Goal: Task Accomplishment & Management: Use online tool/utility

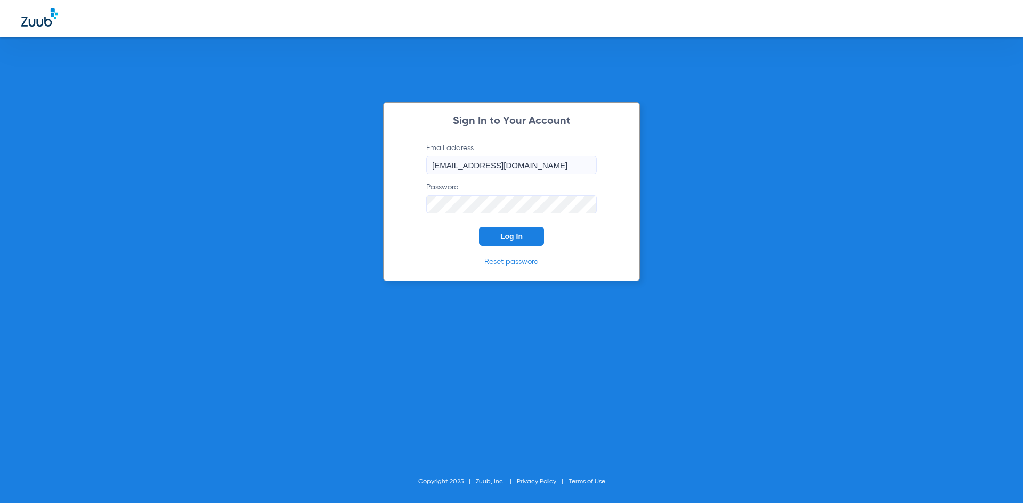
click at [529, 243] on button "Log In" at bounding box center [511, 236] width 65 height 19
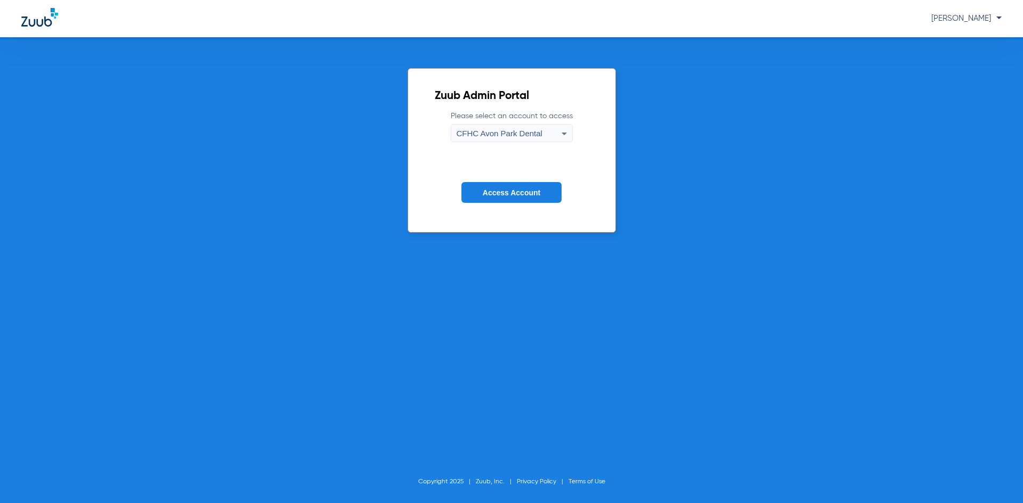
click at [541, 196] on button "Access Account" at bounding box center [511, 192] width 100 height 21
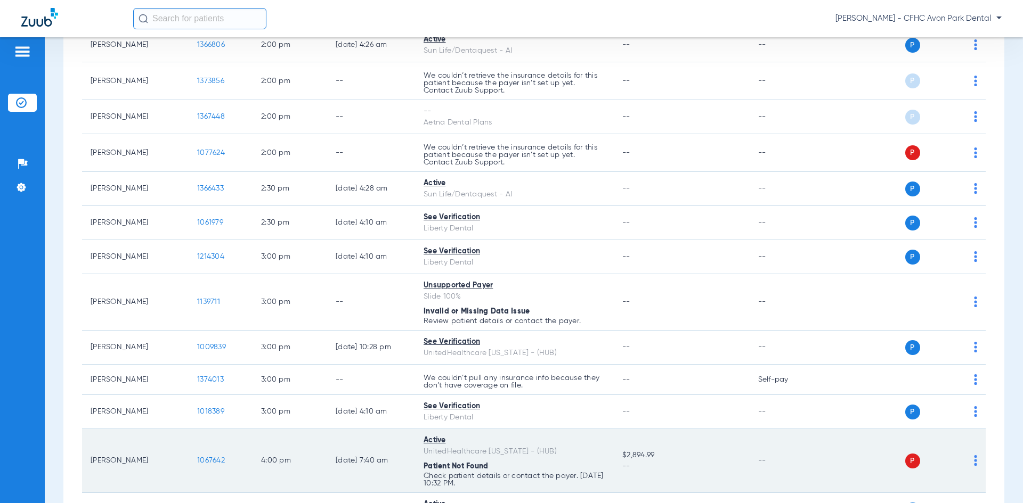
scroll to position [1131, 0]
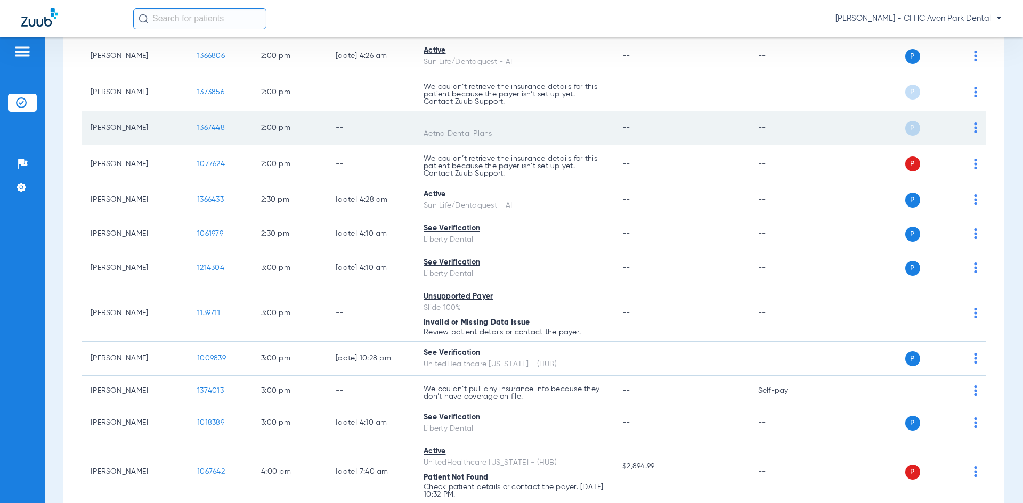
click at [208, 128] on span "1367448" at bounding box center [211, 127] width 28 height 7
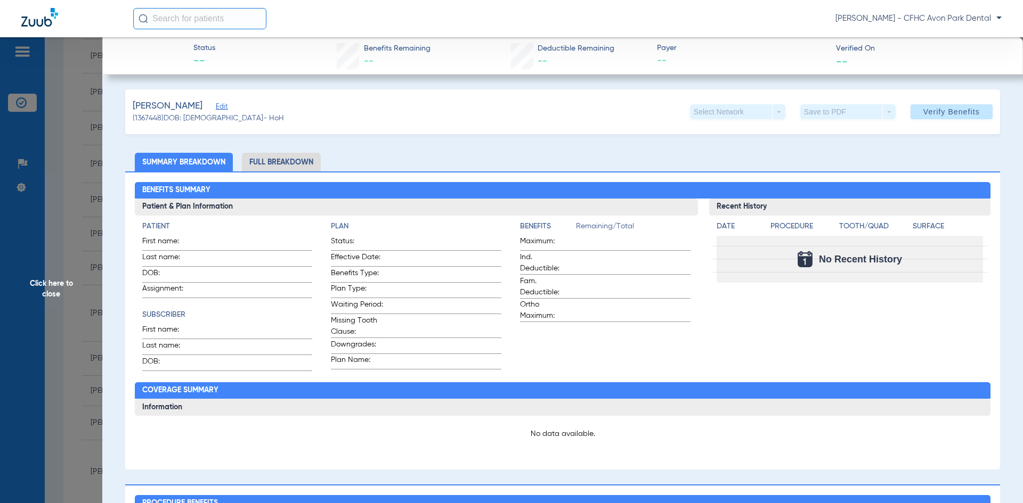
click at [44, 223] on span "Click here to close" at bounding box center [51, 288] width 102 height 503
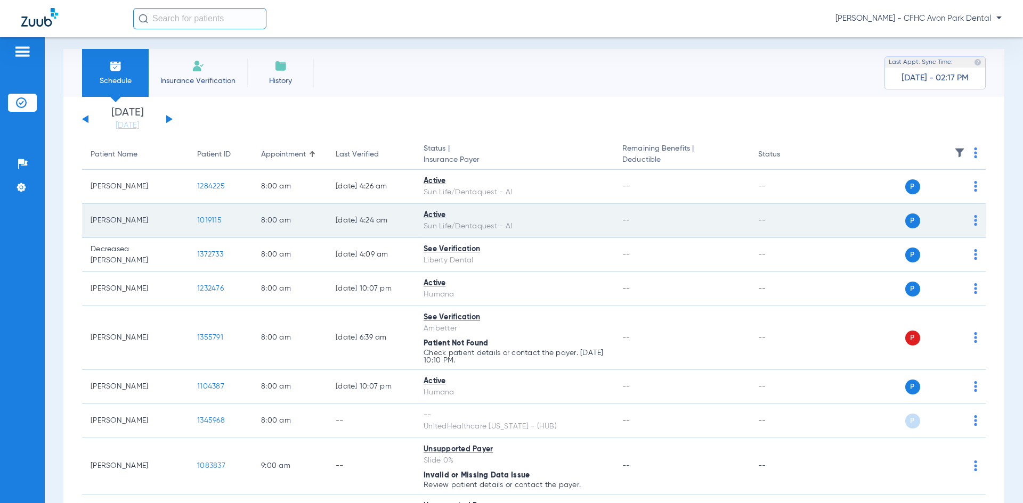
scroll to position [0, 0]
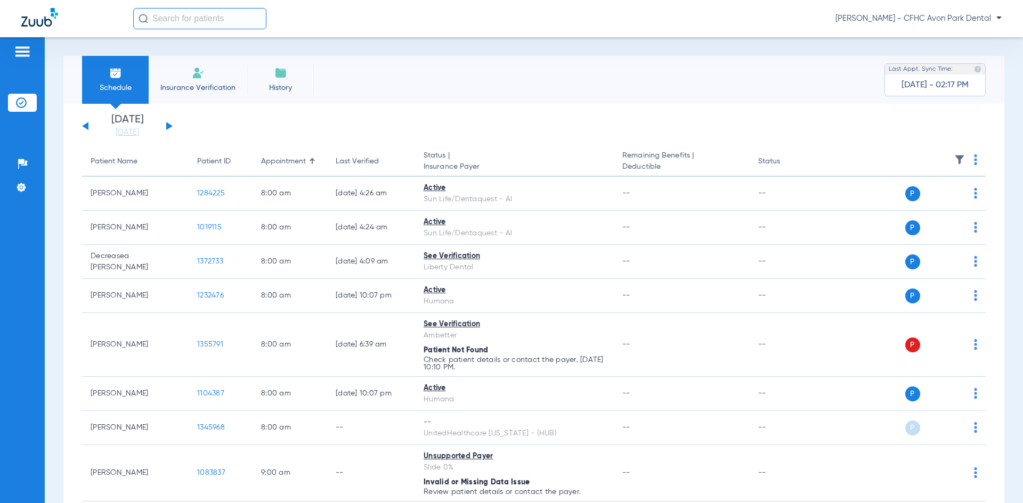
click at [168, 130] on div "[DATE] [DATE] [DATE] [DATE] [DATE] [DATE] [DATE] [DATE] [DATE] [DATE] [DATE] [D…" at bounding box center [127, 126] width 91 height 23
click at [168, 122] on div "[DATE] [DATE] [DATE] [DATE] [DATE] [DATE] [DATE] [DATE] [DATE] [DATE] [DATE] [D…" at bounding box center [127, 126] width 91 height 23
click at [168, 124] on button at bounding box center [169, 126] width 6 height 8
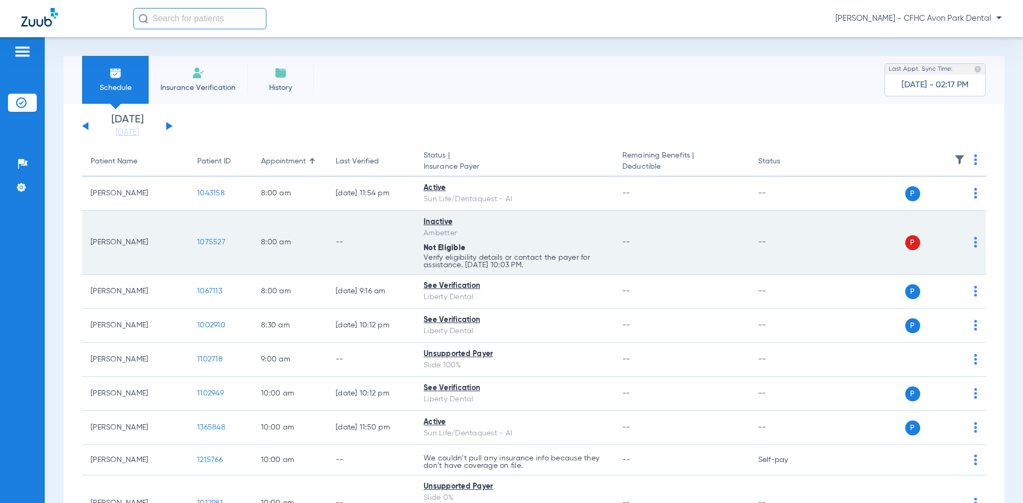
click at [206, 245] on span "1075527" at bounding box center [211, 242] width 28 height 7
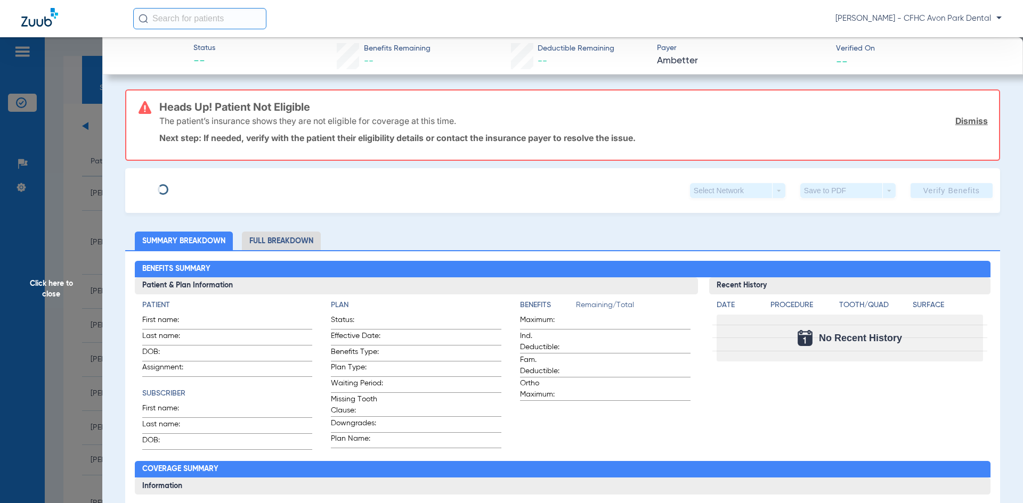
type input "TAIRA"
type input "[PERSON_NAME]"
type input "[DATE]"
type input "3545315100"
type input "99999"
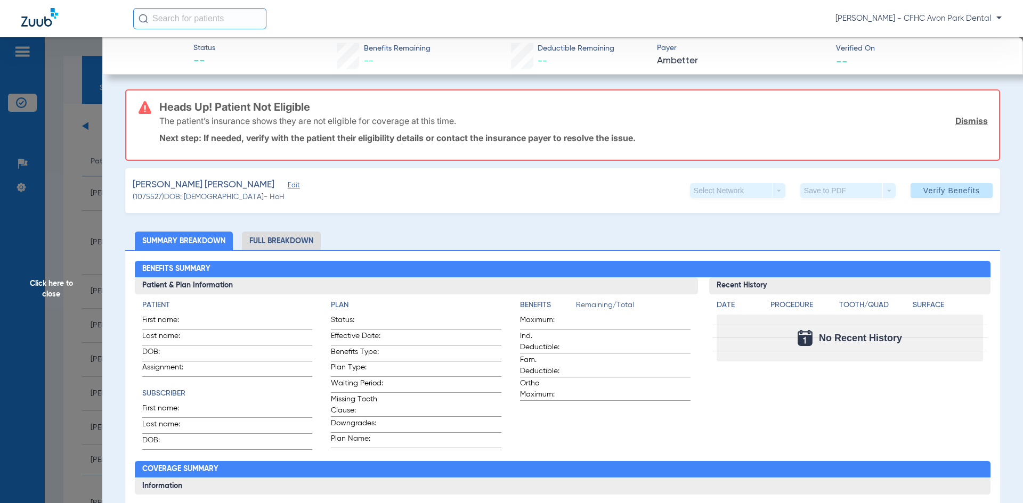
click at [288, 186] on span "Edit" at bounding box center [293, 187] width 10 height 10
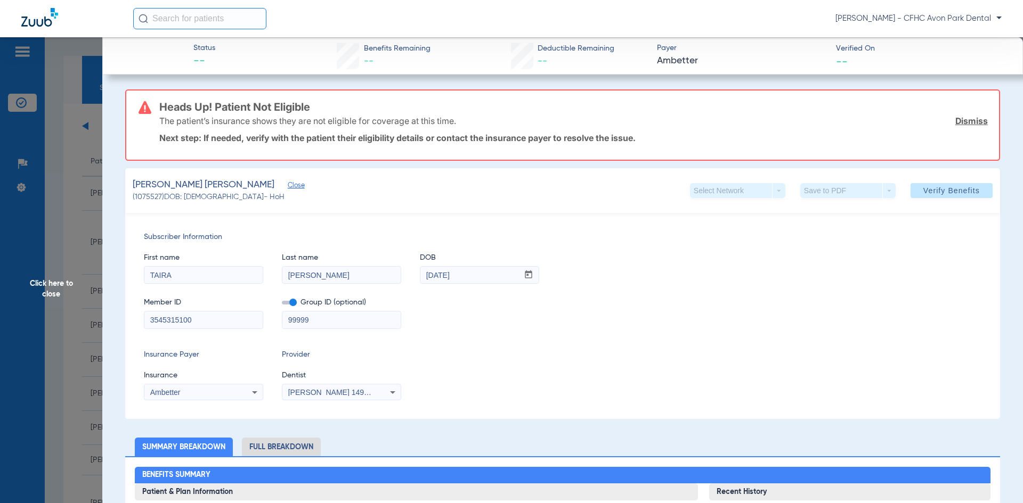
click at [198, 288] on div "Member ID 3545315100" at bounding box center [203, 308] width 119 height 41
click at [199, 310] on mat-form-field "3545315100" at bounding box center [203, 318] width 119 height 21
click at [201, 315] on input "3545315100" at bounding box center [203, 320] width 118 height 17
click at [80, 196] on span "Click here to close" at bounding box center [51, 288] width 102 height 503
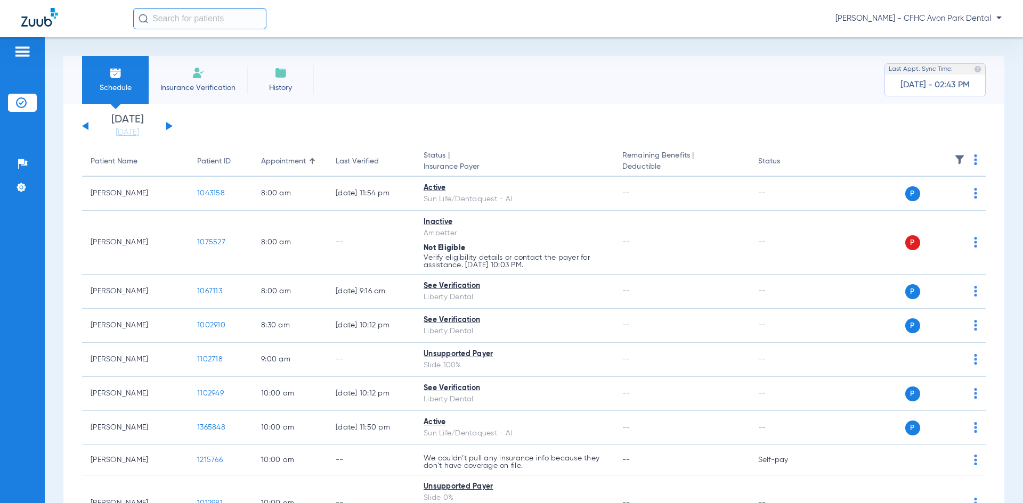
click at [86, 124] on div "[DATE] [DATE] [DATE] [DATE] [DATE] [DATE] [DATE] [DATE] [DATE] [DATE] [DATE] [D…" at bounding box center [127, 126] width 91 height 23
click at [89, 125] on div "[DATE] [DATE] [DATE] [DATE] [DATE] [DATE] [DATE] [DATE] [DATE] [DATE] [DATE] [D…" at bounding box center [127, 126] width 91 height 23
click at [89, 126] on div "[DATE] [DATE] [DATE] [DATE] [DATE] [DATE] [DATE] [DATE] [DATE] [DATE] [DATE] [D…" at bounding box center [127, 126] width 91 height 23
click at [87, 126] on button at bounding box center [85, 126] width 6 height 8
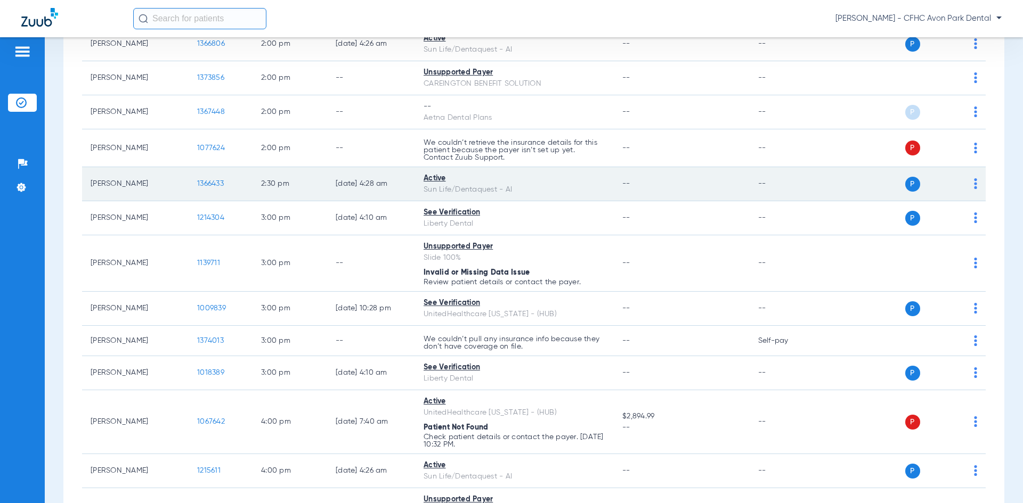
scroll to position [1253, 0]
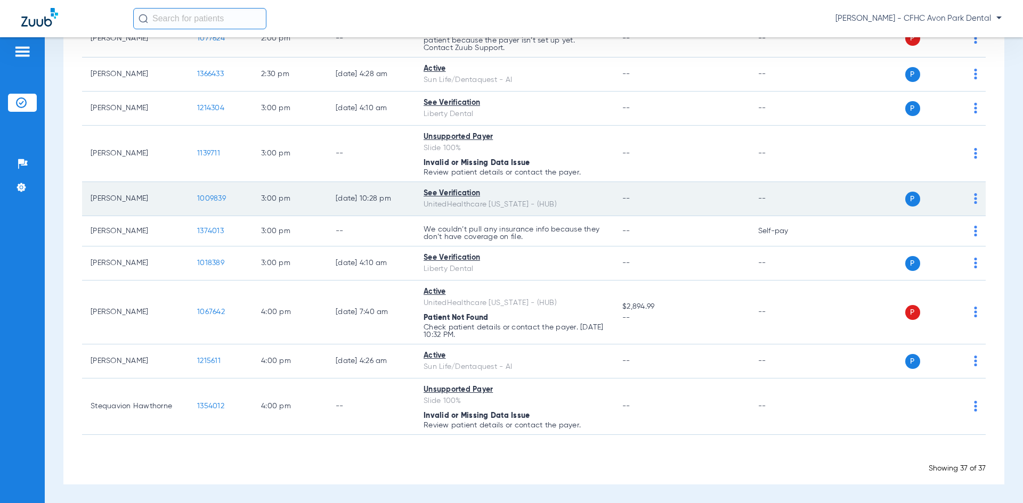
click at [212, 197] on span "1009839" at bounding box center [211, 198] width 29 height 7
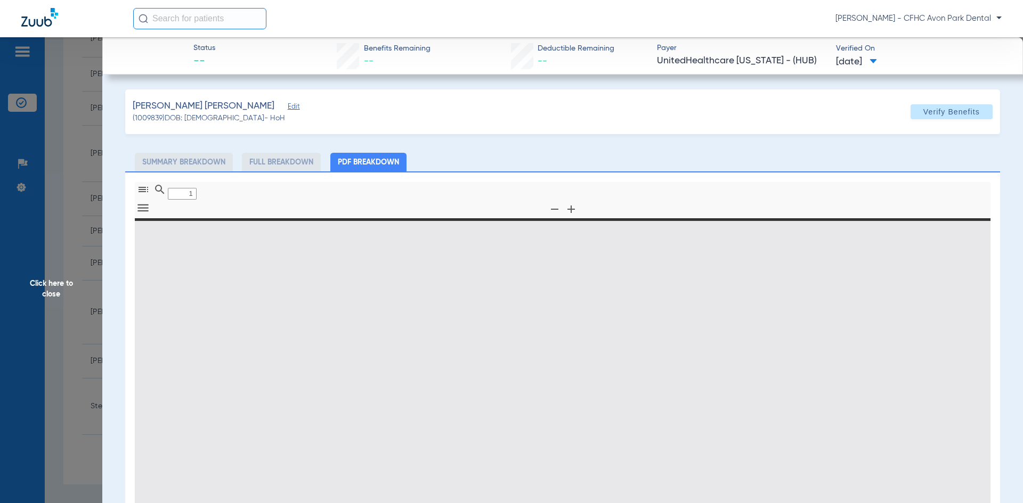
type input "0"
select select "page-width"
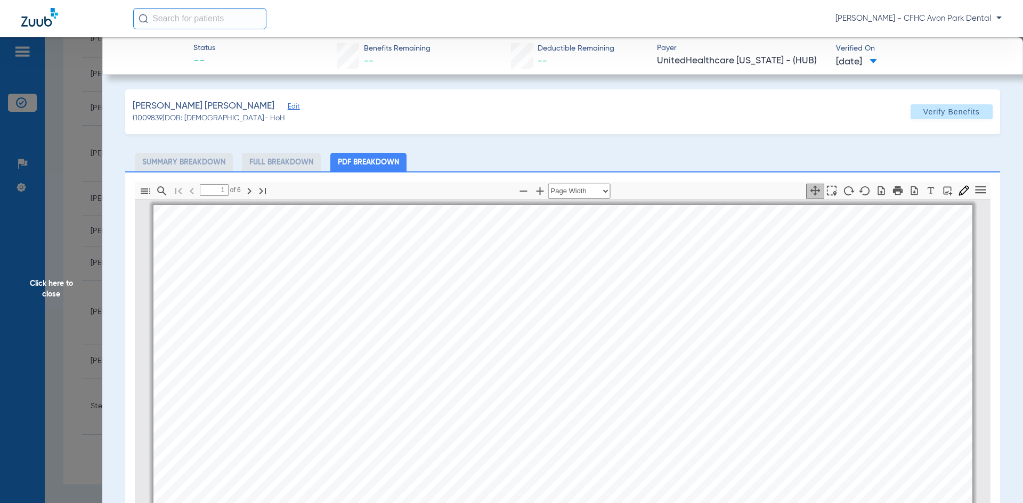
scroll to position [154, 0]
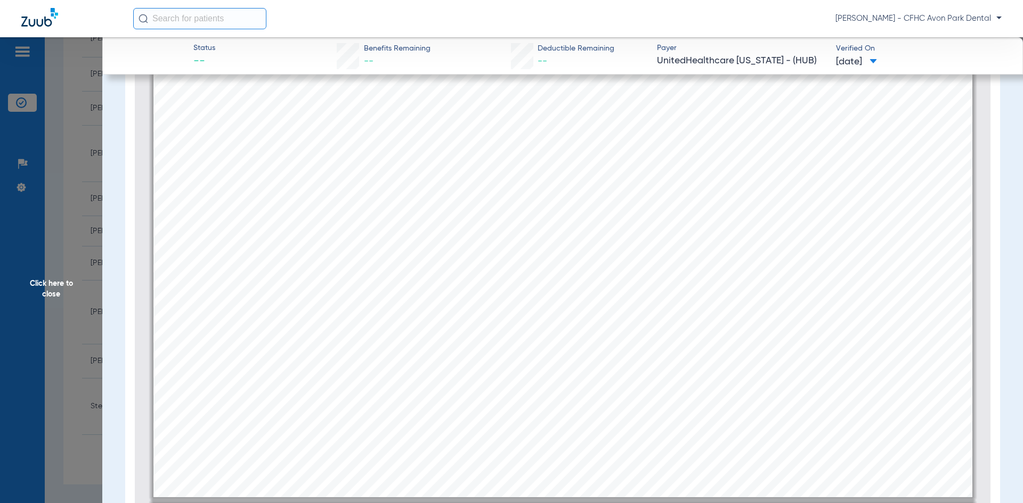
type input "4"
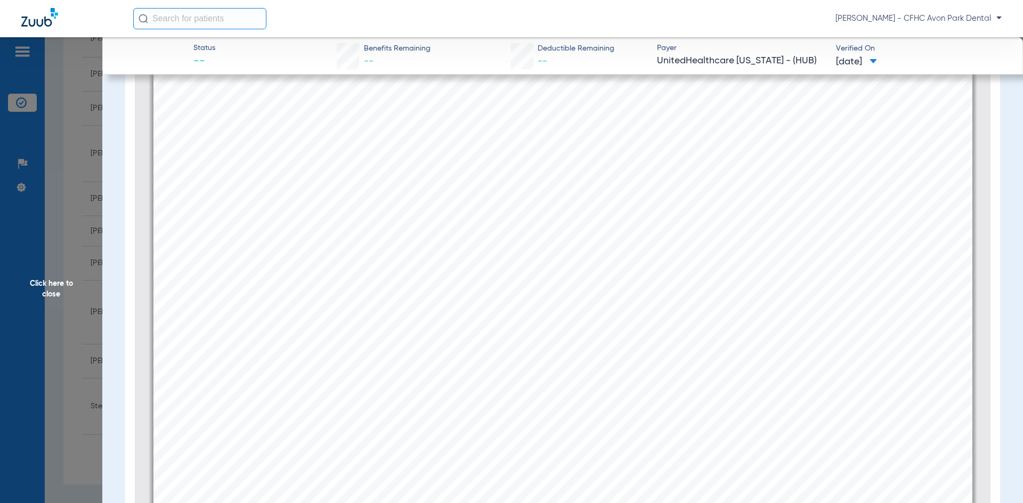
scroll to position [3951, 0]
